Goal: Complete application form

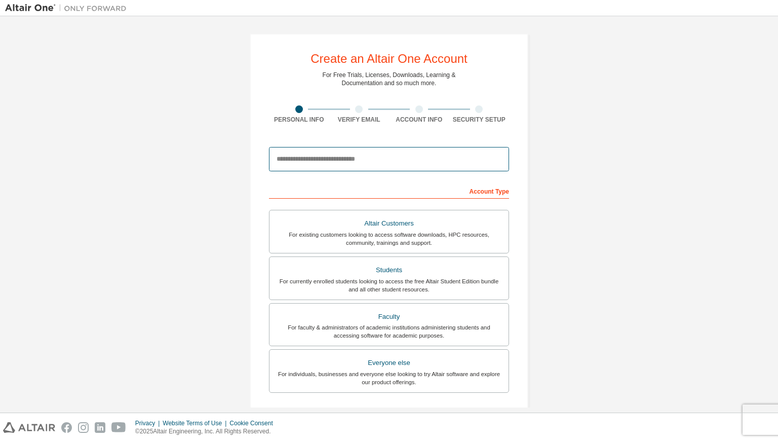
click at [373, 163] on input "email" at bounding box center [389, 159] width 240 height 24
type input "**********"
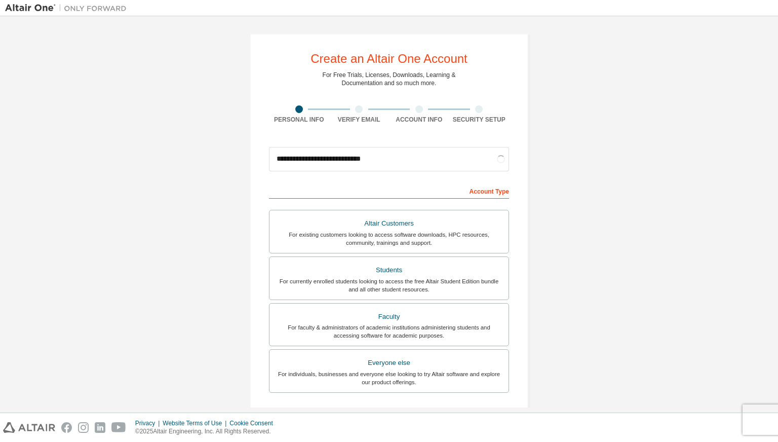
click at [487, 191] on div "Account Type" at bounding box center [389, 190] width 240 height 16
click at [364, 268] on div "Students" at bounding box center [389, 270] width 227 height 14
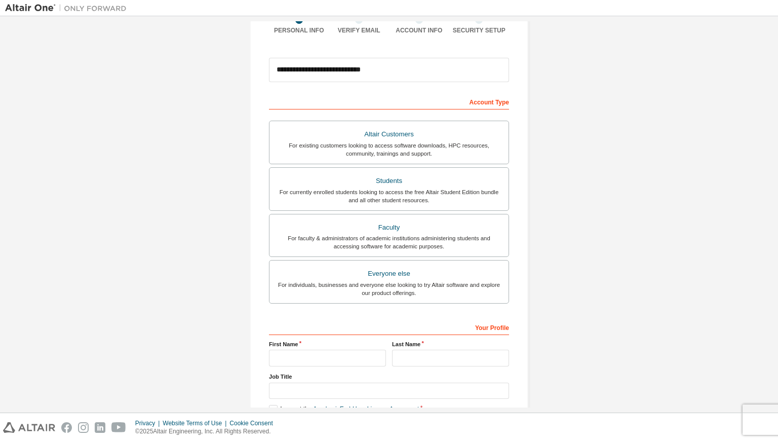
scroll to position [135, 0]
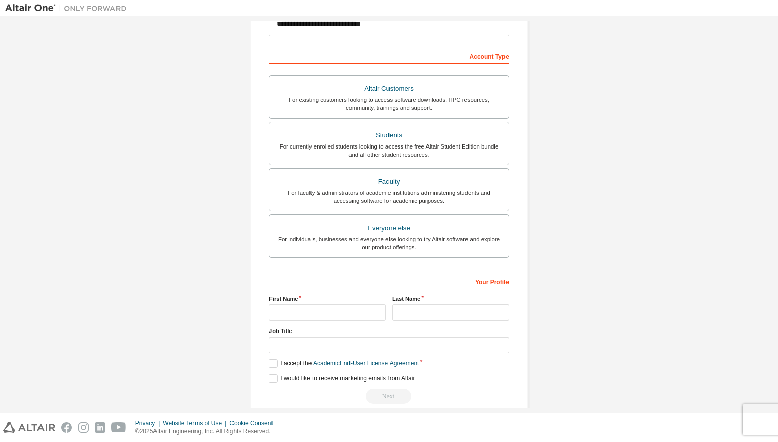
click at [282, 385] on div "Your Profile First Name Last Name Job Title Please provide State/Province to he…" at bounding box center [389, 338] width 240 height 131
click at [285, 306] on input "text" at bounding box center [327, 312] width 117 height 17
type input "*"
type input "**********"
click at [430, 300] on div "Last Name" at bounding box center [450, 307] width 123 height 26
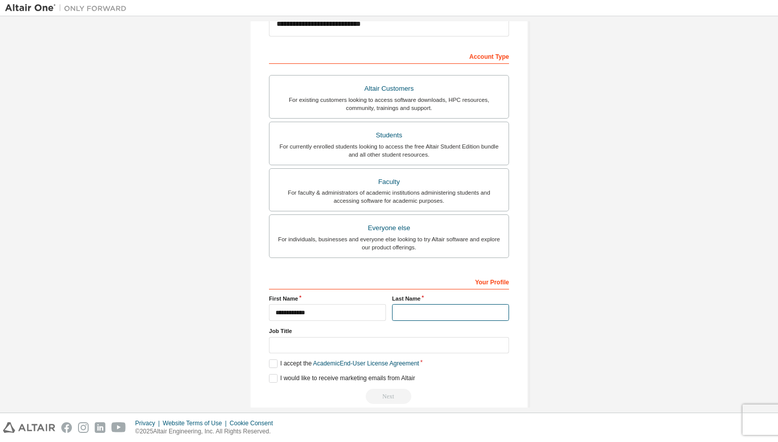
click at [427, 305] on input "text" at bounding box center [450, 312] width 117 height 17
type input "*"
click at [269, 361] on label "I accept the Academic End-User License Agreement" at bounding box center [344, 363] width 150 height 9
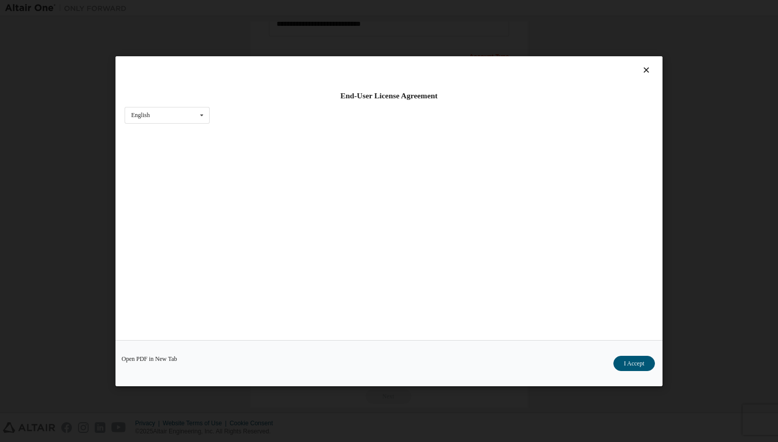
click at [272, 361] on div "Open PDF in New Tab I Accept" at bounding box center [388, 362] width 547 height 46
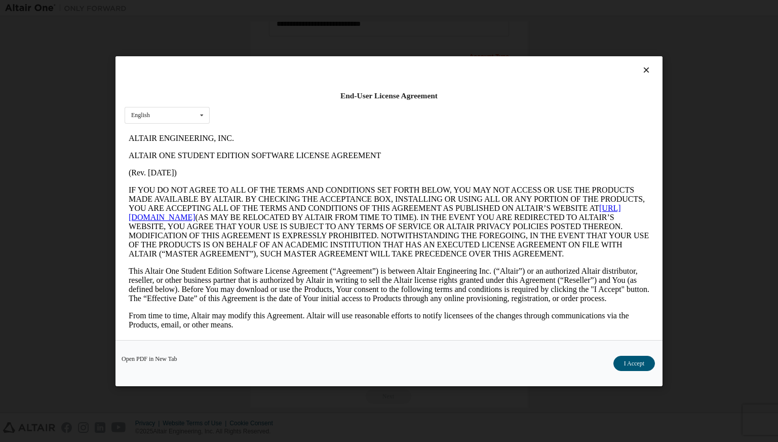
scroll to position [0, 0]
click at [616, 366] on button "I Accept" at bounding box center [634, 362] width 42 height 15
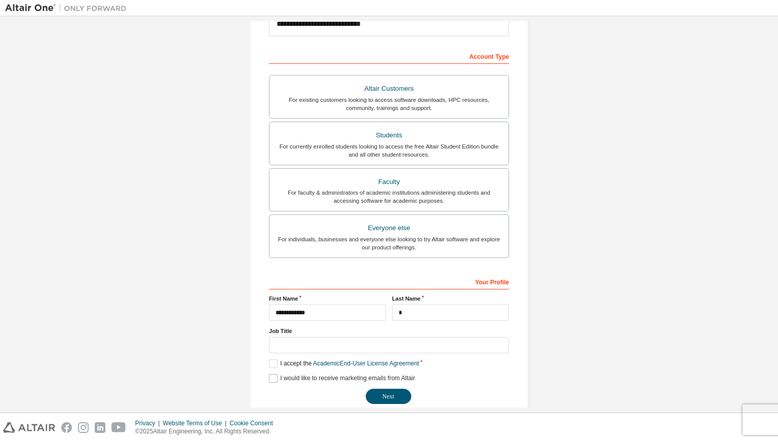
scroll to position [148, 0]
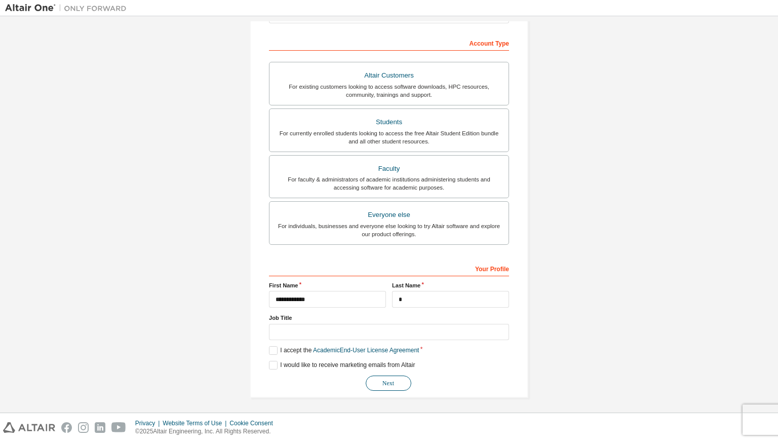
click at [380, 381] on button "Next" at bounding box center [389, 382] width 46 height 15
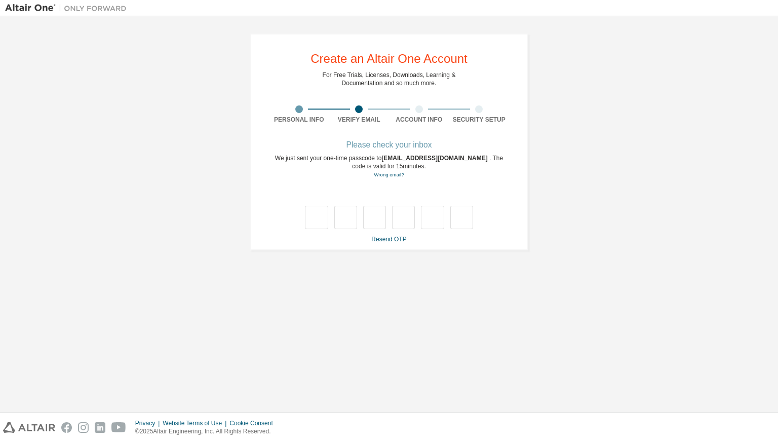
scroll to position [0, 0]
type input "*"
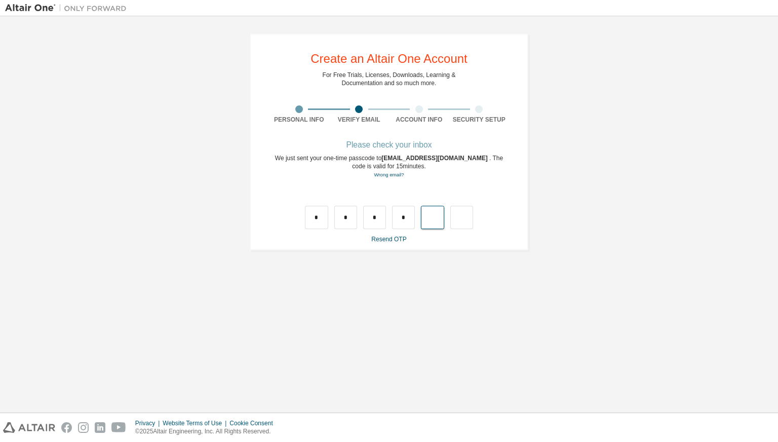
type input "*"
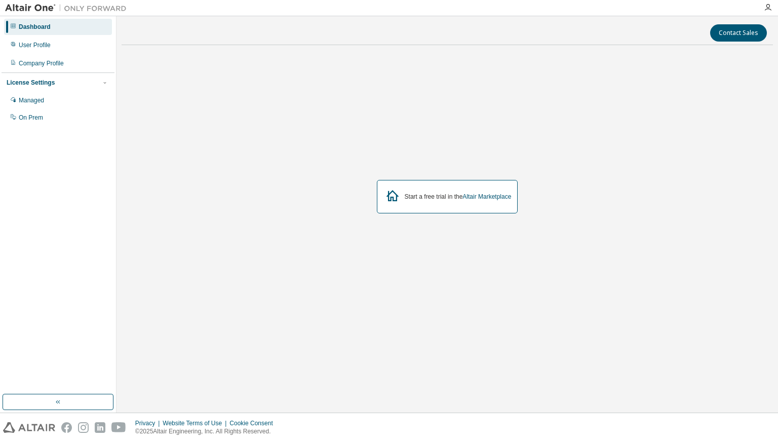
click at [446, 197] on div "Start a free trial in the Altair Marketplace" at bounding box center [458, 196] width 107 height 8
click at [490, 195] on link "Altair Marketplace" at bounding box center [486, 196] width 49 height 7
